Goal: Task Accomplishment & Management: Use online tool/utility

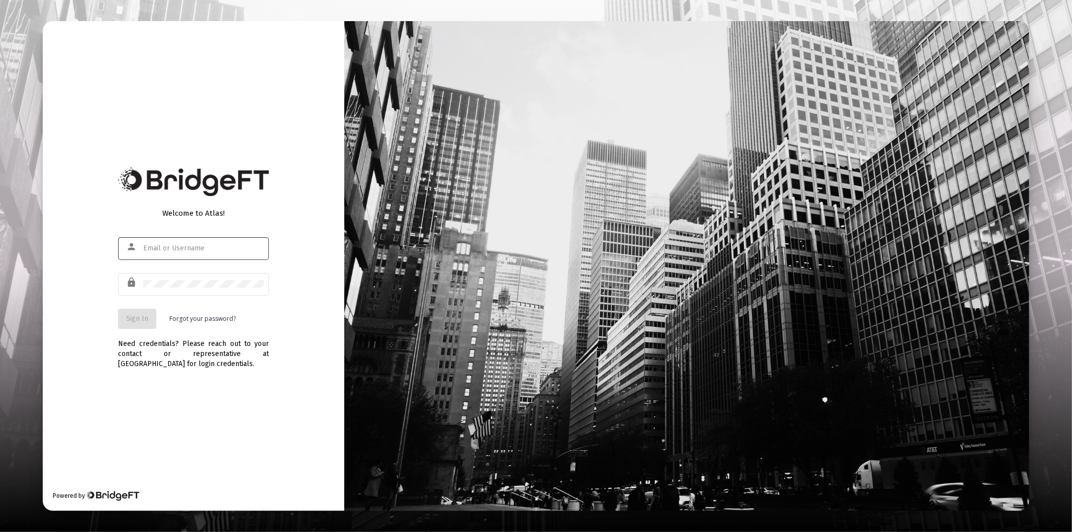
click at [200, 244] on input "text" at bounding box center [203, 248] width 121 height 8
type input "[PERSON_NAME][EMAIL_ADDRESS][DOMAIN_NAME]"
click at [194, 276] on div at bounding box center [203, 283] width 121 height 25
click at [192, 279] on div at bounding box center [203, 283] width 121 height 25
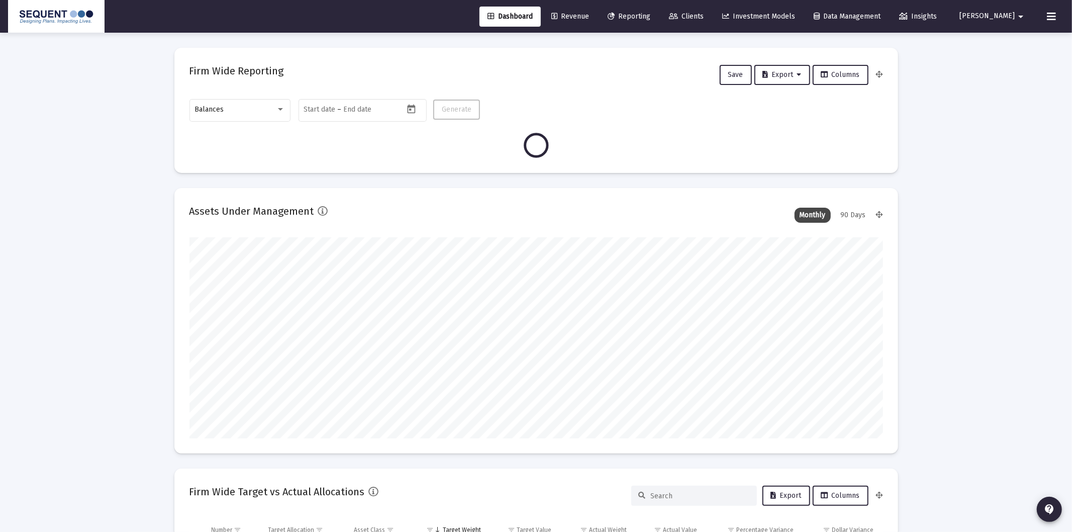
type input "[DATE]"
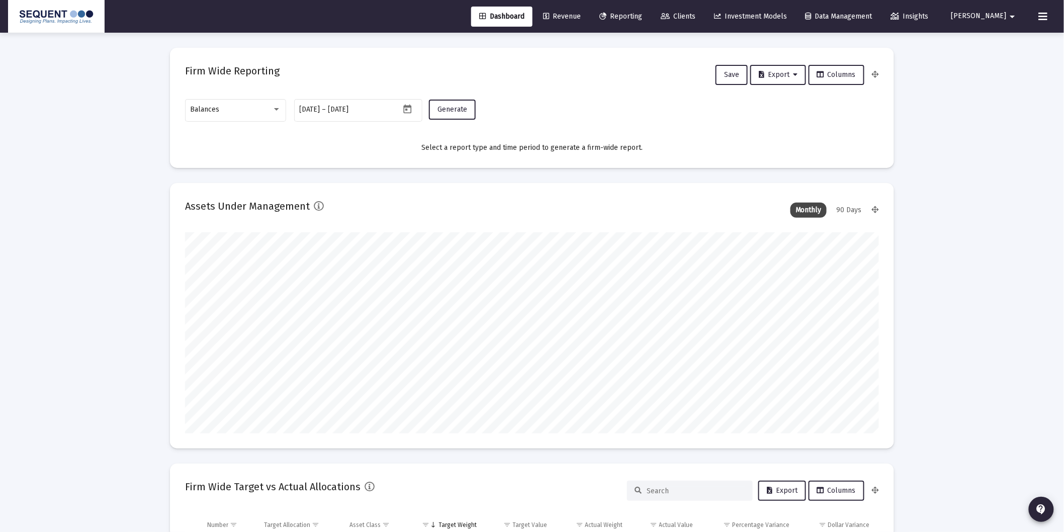
scroll to position [201, 324]
click at [248, 112] on div "Balances" at bounding box center [231, 110] width 81 height 8
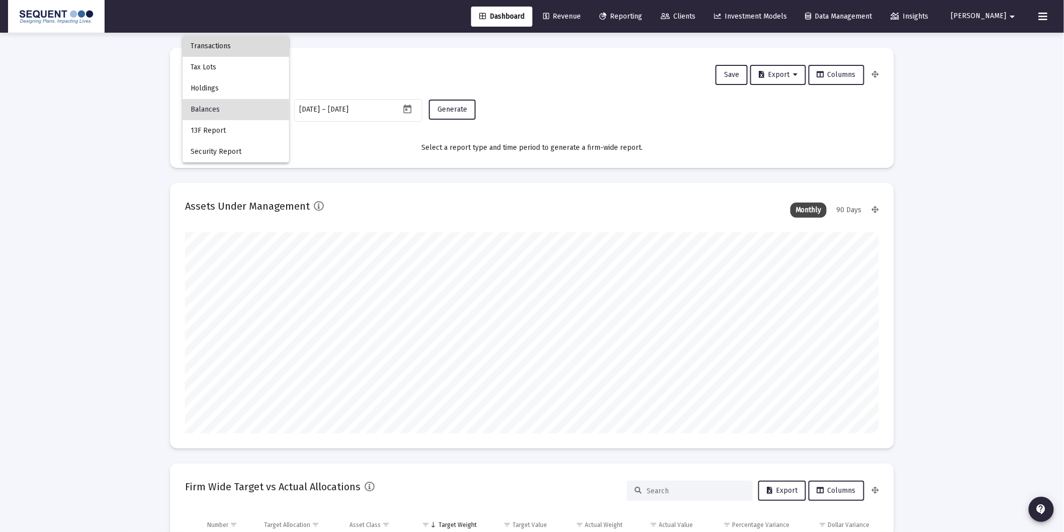
click at [204, 48] on span "Transactions" at bounding box center [236, 46] width 90 height 21
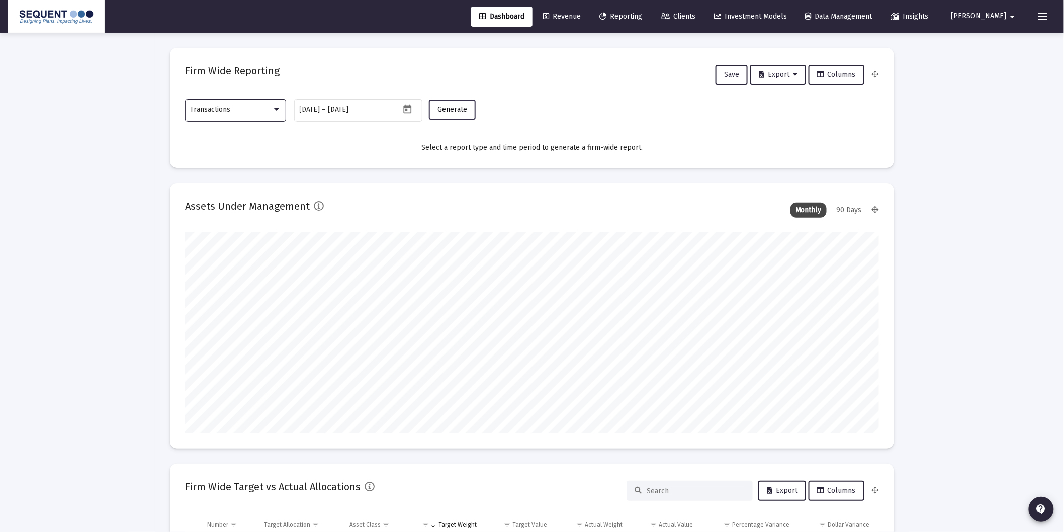
click at [458, 110] on span "Generate" at bounding box center [452, 109] width 30 height 9
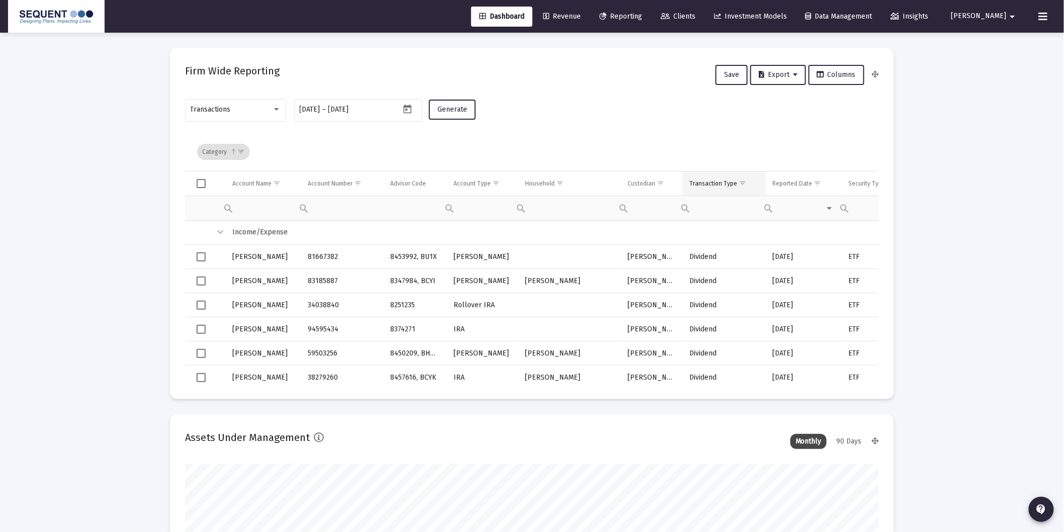
click at [742, 184] on span "Show filter options for column 'Transaction Type'" at bounding box center [743, 183] width 8 height 8
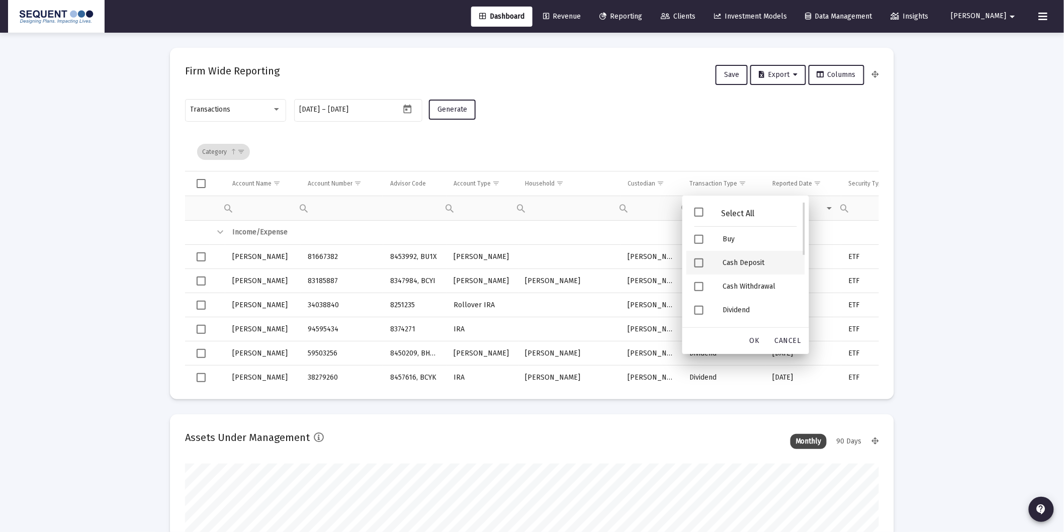
click at [729, 264] on div "Cash Deposit" at bounding box center [759, 263] width 90 height 24
click at [737, 288] on div "Cash Withdrawal" at bounding box center [759, 287] width 90 height 24
click at [747, 287] on div "Cash Withdrawal" at bounding box center [759, 287] width 90 height 24
click at [757, 258] on div "Security Deposit" at bounding box center [759, 265] width 90 height 24
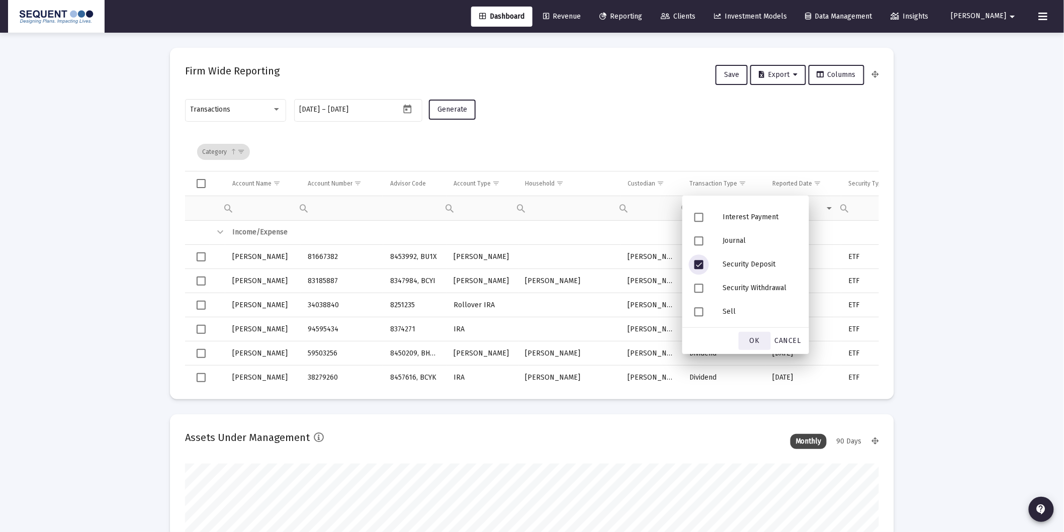
click at [753, 338] on span "OK" at bounding box center [755, 340] width 10 height 9
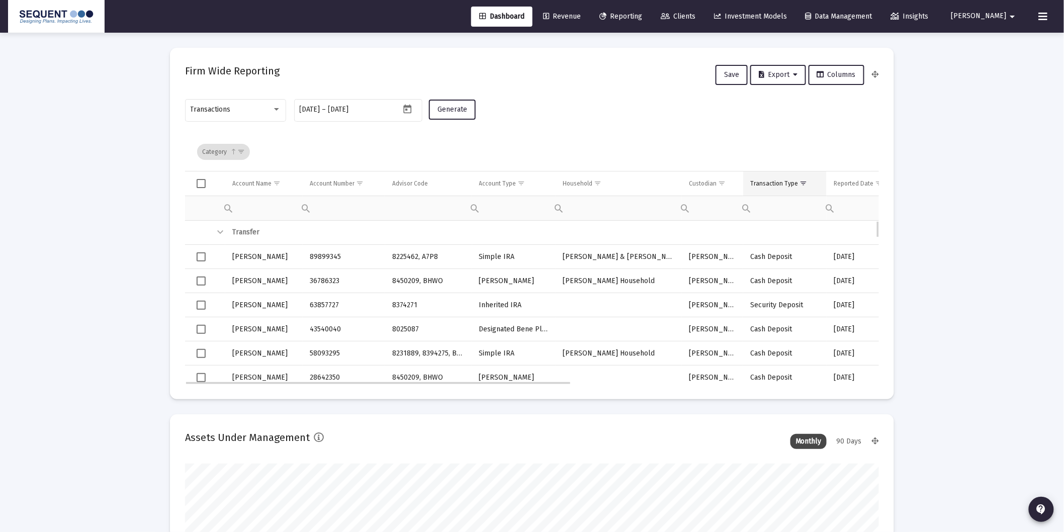
click at [778, 182] on div "Transaction Type" at bounding box center [774, 183] width 48 height 8
click at [787, 71] on span "Export" at bounding box center [778, 74] width 39 height 9
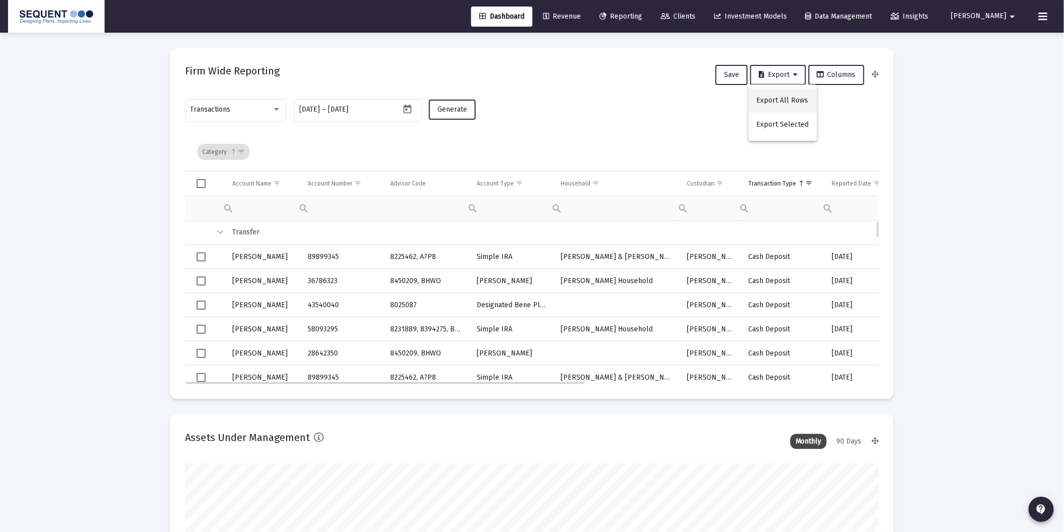
click at [792, 101] on button "Export All Rows" at bounding box center [783, 100] width 68 height 24
